Goal: Task Accomplishment & Management: Use online tool/utility

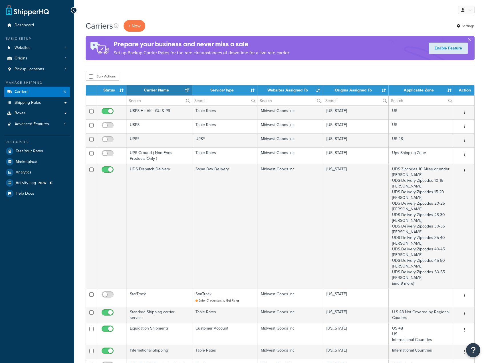
select select "15"
click at [51, 103] on link "Shipping Rules" at bounding box center [37, 102] width 66 height 11
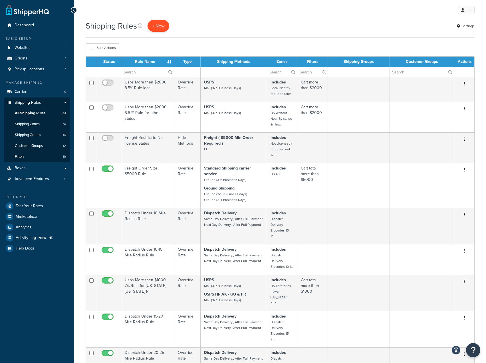
click at [160, 28] on p "+ New" at bounding box center [159, 26] width 22 height 12
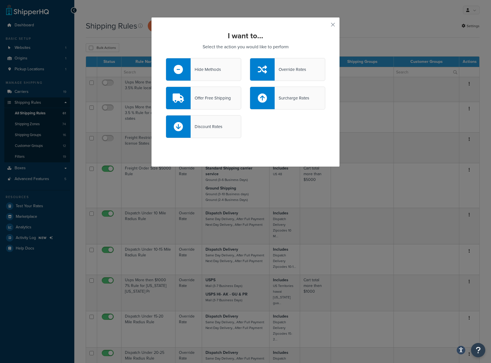
click at [288, 99] on div "Surcharge Rates" at bounding box center [291, 98] width 35 height 8
click at [0, 0] on input "Surcharge Rates" at bounding box center [0, 0] width 0 height 0
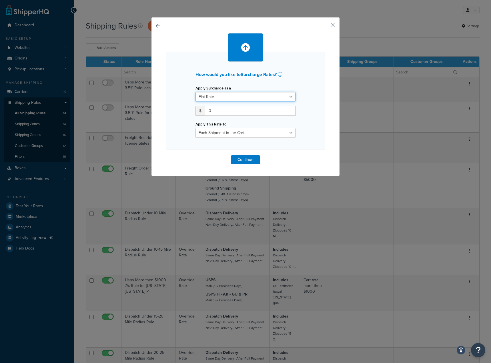
click at [224, 97] on select "Flat Rate Percentage Flat Rate & Percentage" at bounding box center [245, 97] width 100 height 10
select select "PERCENTAGE"
click at [195, 92] on select "Flat Rate Percentage Flat Rate & Percentage" at bounding box center [245, 97] width 100 height 10
click at [212, 113] on input "number" at bounding box center [213, 111] width 36 height 10
type input "40"
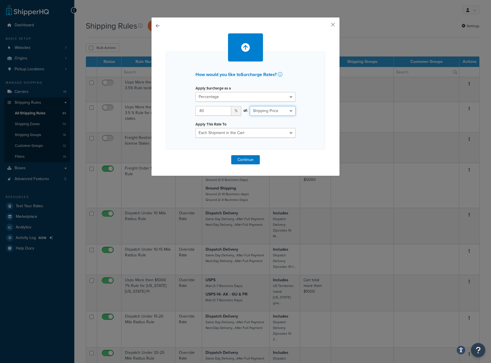
click at [266, 112] on select "Shipping Price Order Value" at bounding box center [273, 111] width 46 height 10
drag, startPoint x: 266, startPoint y: 112, endPoint x: 256, endPoint y: 115, distance: 11.2
click at [266, 112] on select "Shipping Price Order Value" at bounding box center [273, 111] width 46 height 10
click at [225, 130] on select "Each Shipment in the Cart Each Shipping Group in the Cart Each Item within a Sh…" at bounding box center [245, 133] width 100 height 10
click at [184, 129] on div "How would you like to Surcharge Rates ? Apply Surcharge as a Flat Rate Percenta…" at bounding box center [245, 101] width 159 height 98
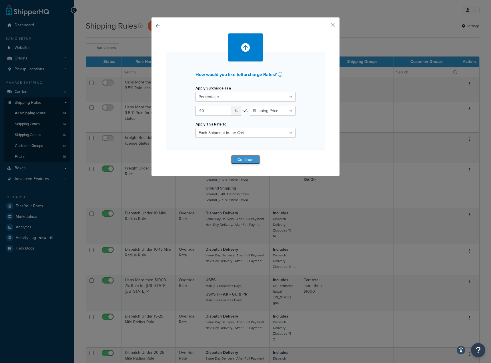
click at [243, 158] on button "Continue" at bounding box center [245, 159] width 29 height 9
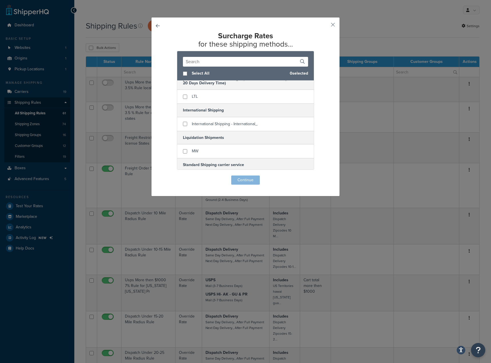
scroll to position [228, 0]
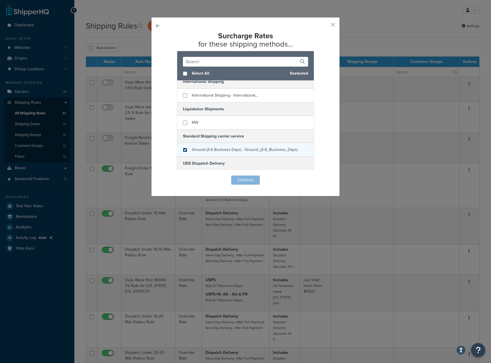
drag, startPoint x: 182, startPoint y: 149, endPoint x: 204, endPoint y: 151, distance: 21.8
click at [183, 149] on input "checkbox" at bounding box center [185, 150] width 4 height 4
checkbox input "true"
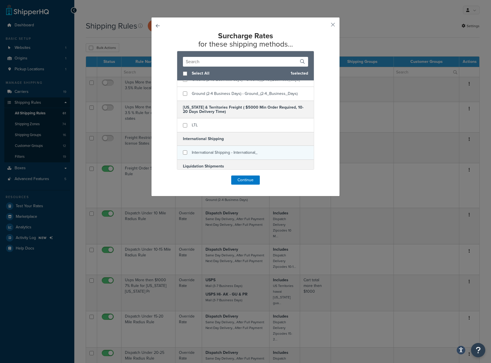
scroll to position [143, 0]
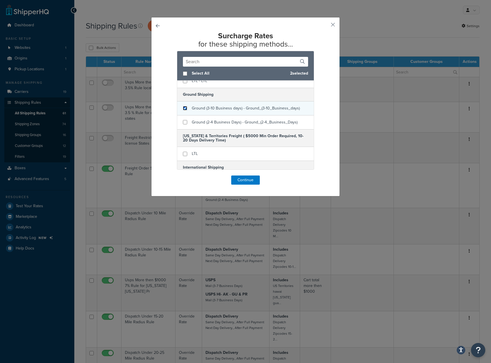
click at [184, 107] on input "checkbox" at bounding box center [185, 108] width 4 height 4
checkbox input "true"
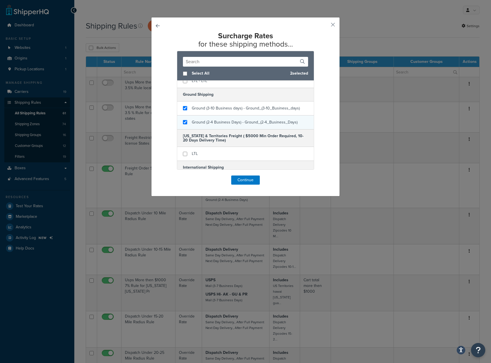
checkbox input "true"
click at [180, 121] on div "Ground (2-4 Business Days) - Ground_(2-4_Business_Days)" at bounding box center [245, 122] width 137 height 14
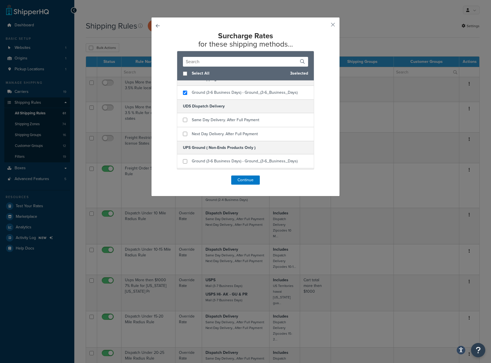
scroll to position [314, 0]
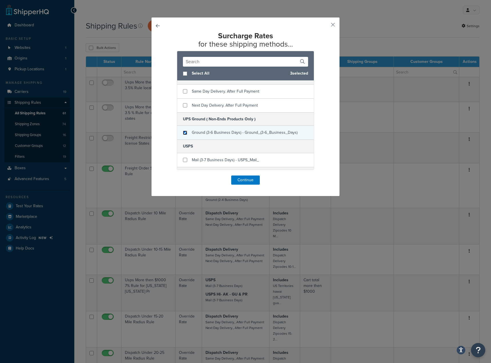
click at [183, 131] on input "checkbox" at bounding box center [185, 133] width 4 height 4
checkbox input "true"
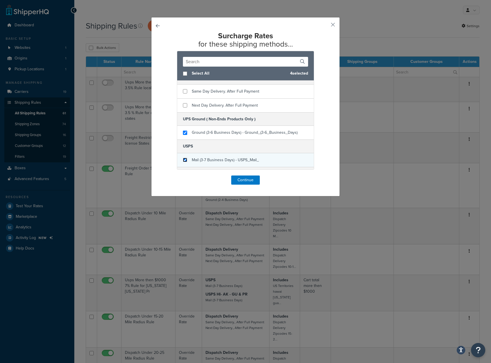
click at [183, 160] on input "checkbox" at bounding box center [185, 160] width 4 height 4
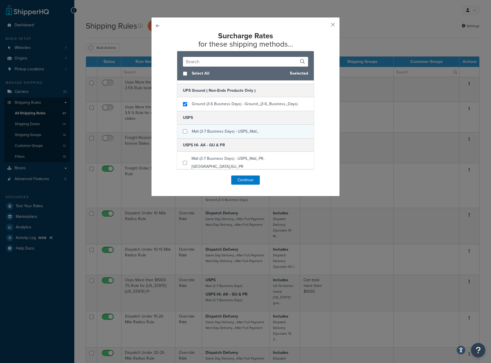
checkbox input "false"
click at [182, 134] on div "Mail (3-7 Business Days) - USPS_Mail_" at bounding box center [245, 132] width 137 height 14
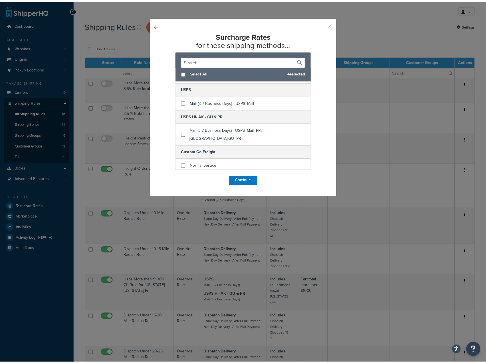
scroll to position [400, 0]
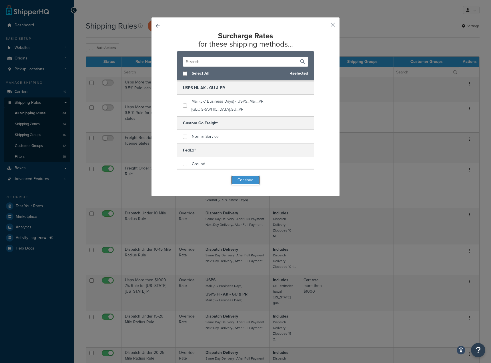
click at [246, 180] on button "Continue" at bounding box center [245, 179] width 29 height 9
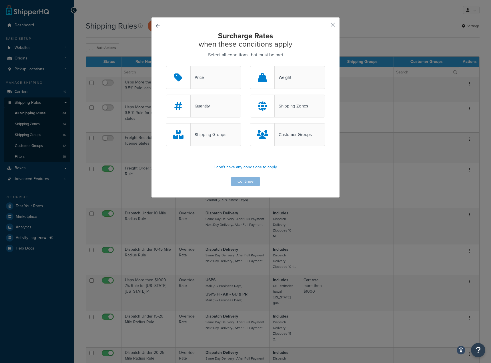
drag, startPoint x: 201, startPoint y: 77, endPoint x: 206, endPoint y: 91, distance: 15.1
click at [206, 91] on div "Price Weight" at bounding box center [245, 80] width 168 height 29
click at [207, 83] on div "Price" at bounding box center [203, 77] width 75 height 23
click at [0, 0] on input "Price" at bounding box center [0, 0] width 0 height 0
click at [288, 107] on div "Shipping Zones" at bounding box center [290, 106] width 33 height 8
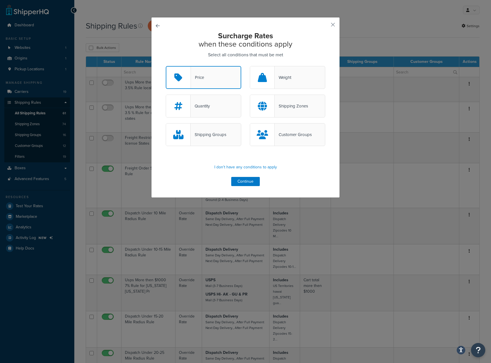
click at [0, 0] on input "Shipping Zones" at bounding box center [0, 0] width 0 height 0
click at [211, 133] on div "Shipping Groups" at bounding box center [208, 135] width 36 height 8
click at [0, 0] on input "Shipping Groups" at bounding box center [0, 0] width 0 height 0
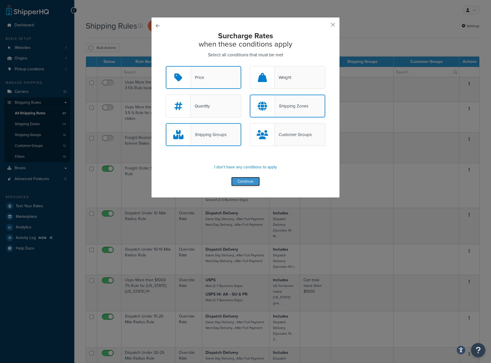
click at [239, 181] on button "Continue" at bounding box center [245, 181] width 29 height 9
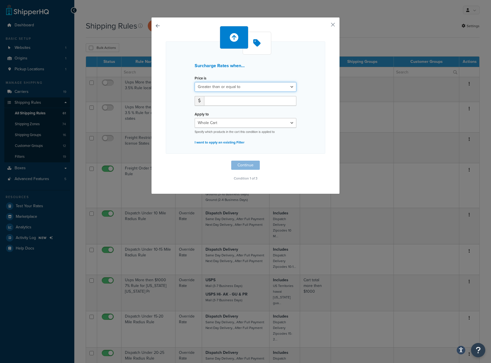
click at [216, 84] on select "Greater than or equal to Between or equal to Less than or equal to" at bounding box center [245, 87] width 102 height 10
click at [218, 101] on input "number" at bounding box center [250, 101] width 92 height 10
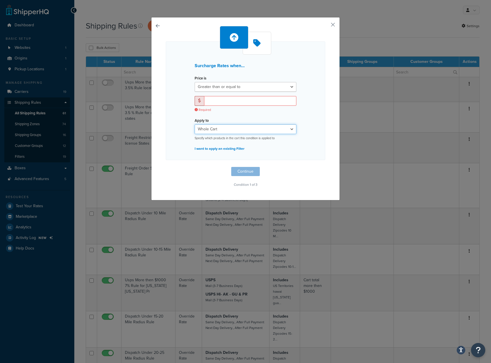
click at [217, 126] on select "Whole Cart Everything in Shipping Group Everything at Origin Each Item within S…" at bounding box center [245, 129] width 102 height 10
click at [250, 132] on select "Whole Cart Everything in Shipping Group Everything at Origin Each Item within S…" at bounding box center [245, 129] width 102 height 10
click at [194, 124] on select "Whole Cart Everything in Shipping Group Everything at Origin Each Item within S…" at bounding box center [245, 129] width 102 height 10
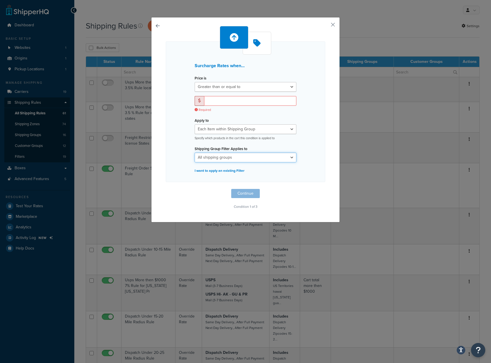
click at [268, 156] on select "All shipping groups dropship-ends-hardware dropship-ends-liquid-with-flavor dro…" at bounding box center [245, 158] width 102 height 10
click at [226, 127] on select "Whole Cart Everything in Shipping Group Everything at Origin Each Item within S…" at bounding box center [245, 129] width 102 height 10
click at [194, 124] on select "Whole Cart Everything in Shipping Group Everything at Origin Each Item within S…" at bounding box center [245, 129] width 102 height 10
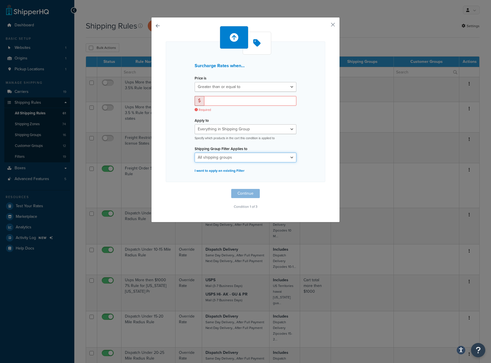
click at [237, 160] on select "All shipping groups dropship-ends-hardware dropship-ends-liquid-with-flavor dro…" at bounding box center [245, 158] width 102 height 10
click at [233, 131] on select "Whole Cart Everything in Shipping Group Everything at Origin Each Item within S…" at bounding box center [245, 129] width 102 height 10
click at [228, 158] on select "All shipping groups dropship-ends-hardware dropship-ends-liquid-with-flavor dro…" at bounding box center [245, 158] width 102 height 10
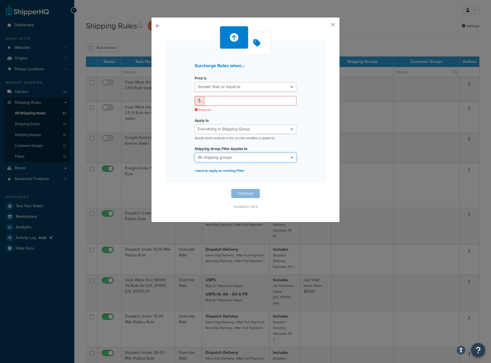
click at [228, 158] on select "All shipping groups dropship-ends-hardware dropship-ends-liquid-with-flavor dro…" at bounding box center [245, 158] width 102 height 10
click at [228, 127] on select "Whole Cart Everything in Shipping Group Everything at Origin Each Item within S…" at bounding box center [245, 129] width 102 height 10
click at [194, 124] on select "Whole Cart Everything in Shipping Group Everything at Origin Each Item within S…" at bounding box center [245, 129] width 102 height 10
click at [227, 157] on select "All shipping groups dropship-ends-hardware dropship-ends-liquid-with-flavor dro…" at bounding box center [245, 158] width 102 height 10
click at [215, 126] on select "Whole Cart Everything in Shipping Group Everything at Origin Each Item within S…" at bounding box center [245, 129] width 102 height 10
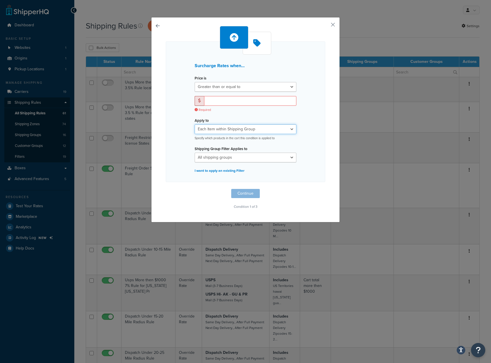
click at [215, 126] on select "Whole Cart Everything in Shipping Group Everything at Origin Each Item within S…" at bounding box center [245, 129] width 102 height 10
select select "LOCATION"
click at [194, 124] on select "Whole Cart Everything in Shipping Group Everything at Origin Each Item within S…" at bounding box center [245, 129] width 102 height 10
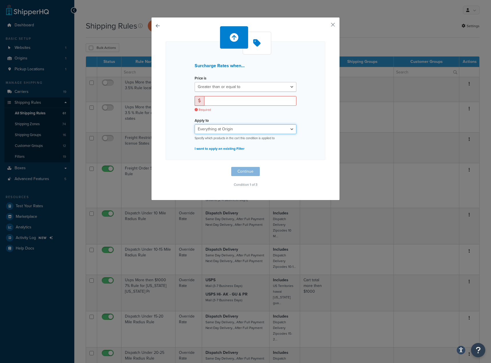
click at [223, 131] on select "Whole Cart Everything in Shipping Group Everything at Origin Each Item within S…" at bounding box center [245, 129] width 102 height 10
click at [168, 120] on div "Surcharge Rates when... Price is Greater than or equal to Between or equal to L…" at bounding box center [245, 100] width 159 height 119
click at [208, 67] on h3 "Surcharge Rates when..." at bounding box center [245, 65] width 102 height 5
click at [228, 149] on p "I want to apply an existing Filter" at bounding box center [245, 149] width 102 height 8
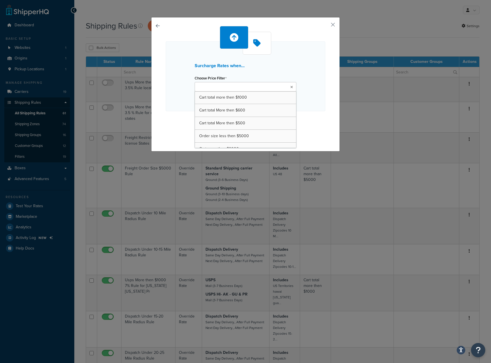
click at [226, 83] on ul at bounding box center [245, 86] width 102 height 9
click at [325, 26] on button "button" at bounding box center [324, 26] width 1 height 1
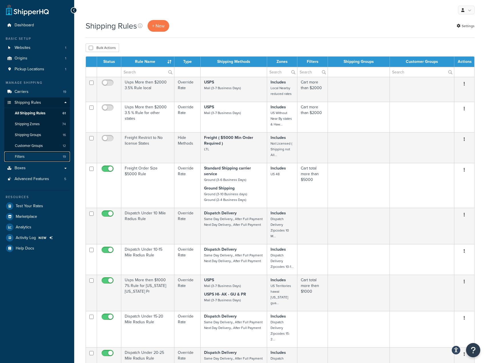
click at [30, 156] on link "Filters 19" at bounding box center [37, 156] width 66 height 11
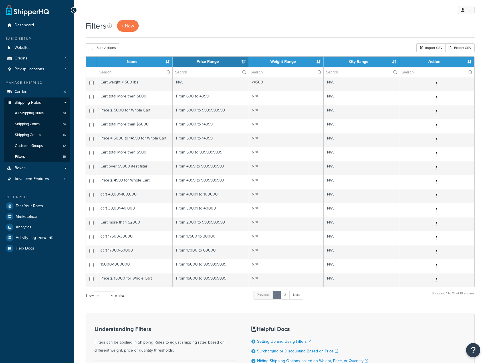
select select "15"
click at [127, 25] on span "+ New" at bounding box center [128, 26] width 13 height 7
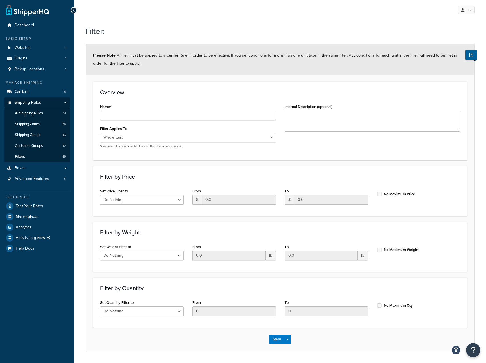
click at [176, 130] on div "Filter Applies To Whole Cart Everything in Shipping Group Everything at Origin …" at bounding box center [188, 137] width 176 height 24
click at [179, 136] on select "Whole Cart Everything in Shipping Group Everything at Origin Each Item within S…" at bounding box center [188, 138] width 176 height 10
click at [130, 210] on div "Filter by Price Set Price Filter to Do Nothing Apply to a Range From $ 0.0 To $…" at bounding box center [280, 191] width 374 height 50
click at [133, 201] on select "Do Nothing Apply to a Range" at bounding box center [142, 200] width 84 height 10
click at [162, 164] on form "Please Note: A filter must be applied to a Carrier Rule in order to be effectiv…" at bounding box center [280, 197] width 389 height 306
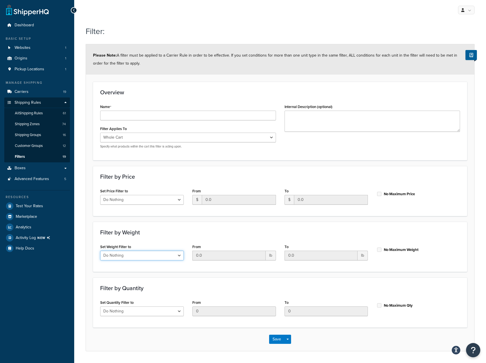
click at [154, 258] on select "Do Nothing Apply to a Range" at bounding box center [142, 255] width 84 height 10
click at [165, 226] on div "Filter by Weight Set Weight Filter to Do Nothing Apply to a Range From 0.0 lb T…" at bounding box center [280, 247] width 374 height 50
click at [138, 314] on select "Do Nothing Apply to a Range" at bounding box center [142, 311] width 84 height 10
drag, startPoint x: 148, startPoint y: 300, endPoint x: 148, endPoint y: 285, distance: 14.9
click at [148, 300] on div "Set Quantity Filter to Do Nothing Apply to a Range" at bounding box center [142, 307] width 84 height 18
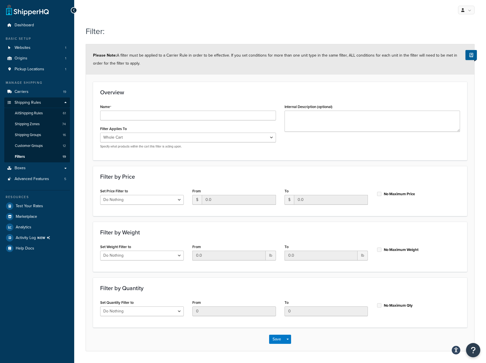
click at [148, 260] on div "Set Weight Filter to Do Nothing Apply to a Range" at bounding box center [142, 253] width 92 height 22
click at [151, 204] on select "Do Nothing Apply to a Range" at bounding box center [142, 200] width 84 height 10
click at [202, 134] on select "Whole Cart Everything in Shipping Group Everything at Origin Each Item within S…" at bounding box center [188, 138] width 176 height 10
click at [100, 133] on select "Whole Cart Everything in Shipping Group Everything at Origin Each Item within S…" at bounding box center [188, 138] width 176 height 10
click at [24, 123] on span "Shipping Zones" at bounding box center [27, 124] width 25 height 5
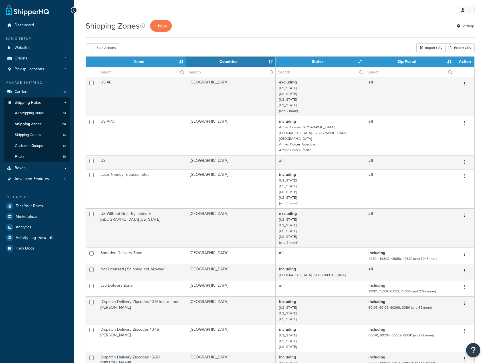
select select "15"
